Goal: Information Seeking & Learning: Learn about a topic

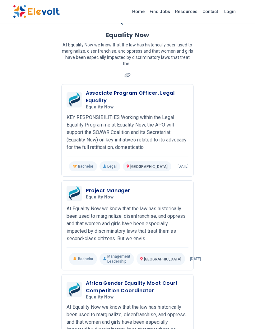
scroll to position [34, 0]
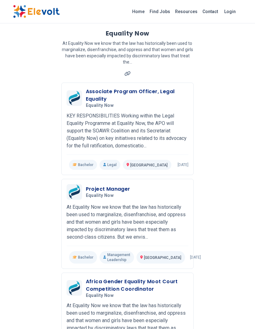
click at [117, 187] on h3 "Project Manager" at bounding box center [108, 188] width 45 height 7
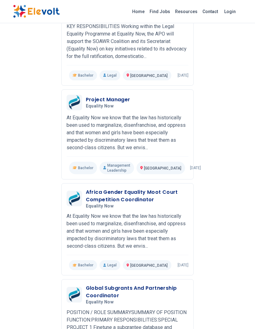
scroll to position [123, 0]
click at [114, 100] on h3 "Project Manager" at bounding box center [108, 99] width 45 height 7
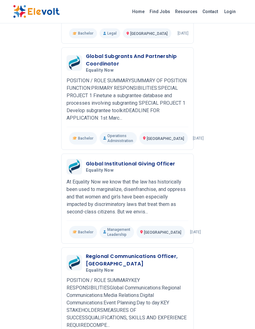
scroll to position [388, 0]
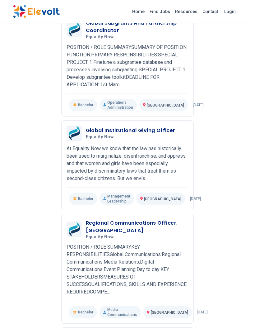
click at [162, 130] on h3 "Global Institutional Giving Officer" at bounding box center [131, 130] width 90 height 7
